Goal: Check status

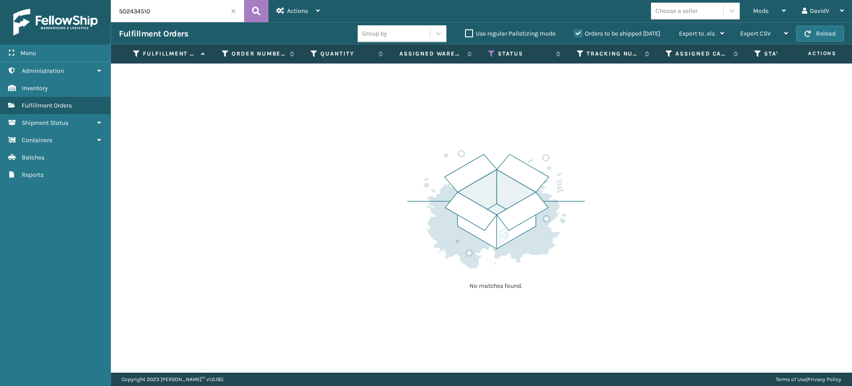
click at [576, 36] on label "Orders to be shipped today" at bounding box center [617, 34] width 86 height 8
click at [575, 34] on input "Orders to be shipped today" at bounding box center [574, 31] width 0 height 6
click at [576, 36] on label "Orders to be shipped today" at bounding box center [617, 34] width 86 height 8
click at [575, 34] on input "Orders to be shipped today" at bounding box center [574, 31] width 0 height 6
